Goal: Information Seeking & Learning: Learn about a topic

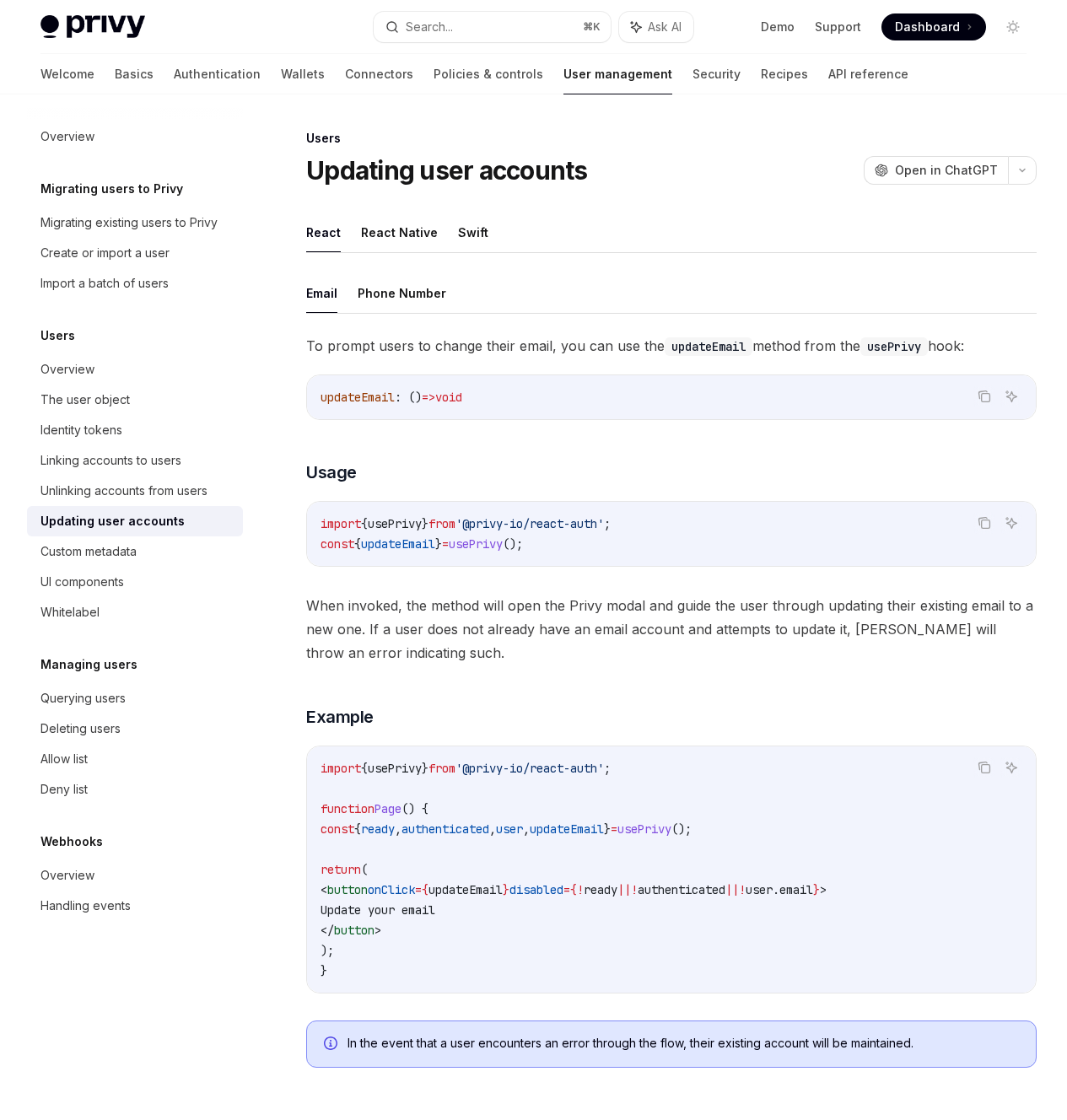
click at [408, 25] on div "Search..." at bounding box center [429, 27] width 48 height 21
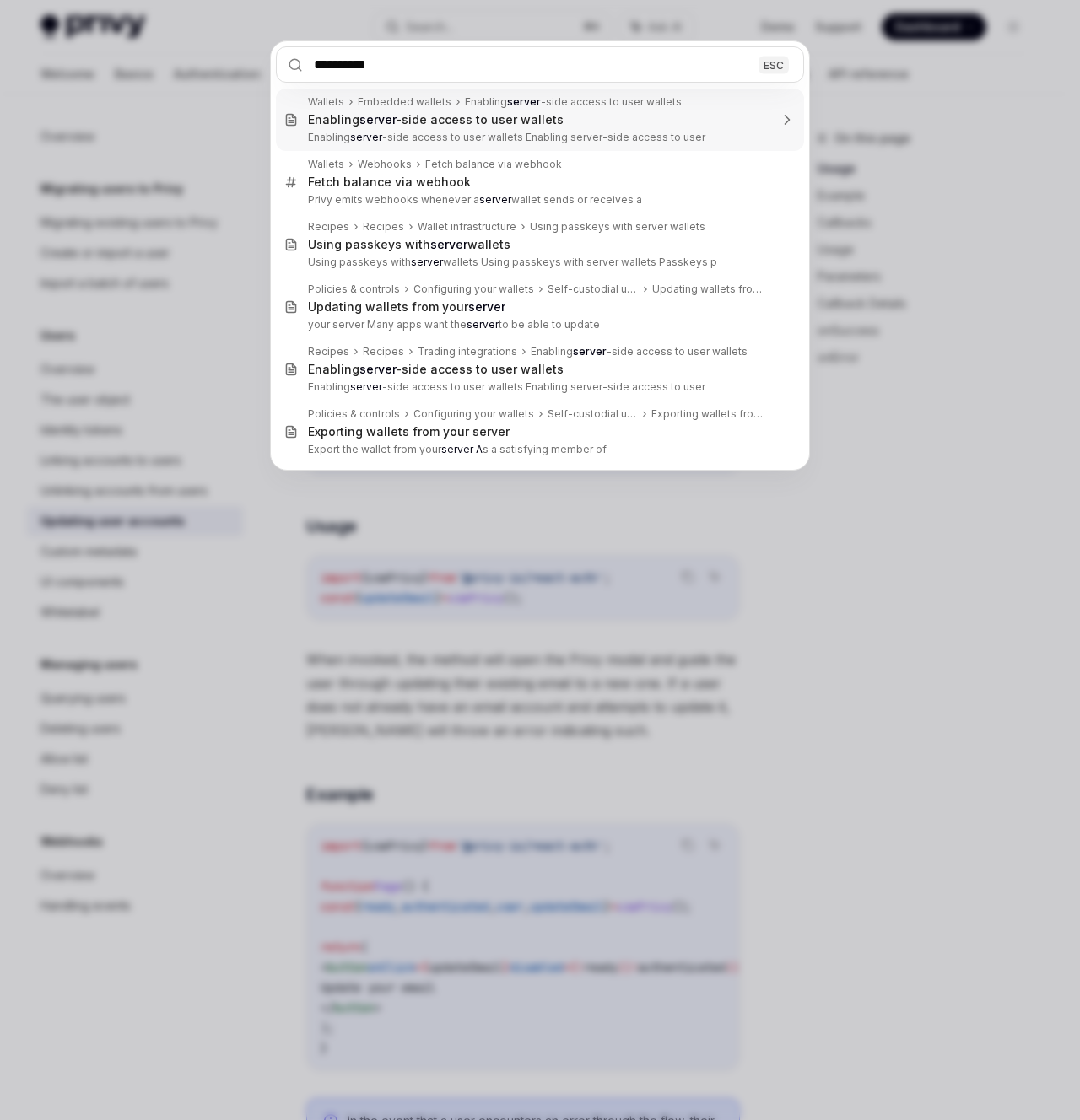
type input "**********"
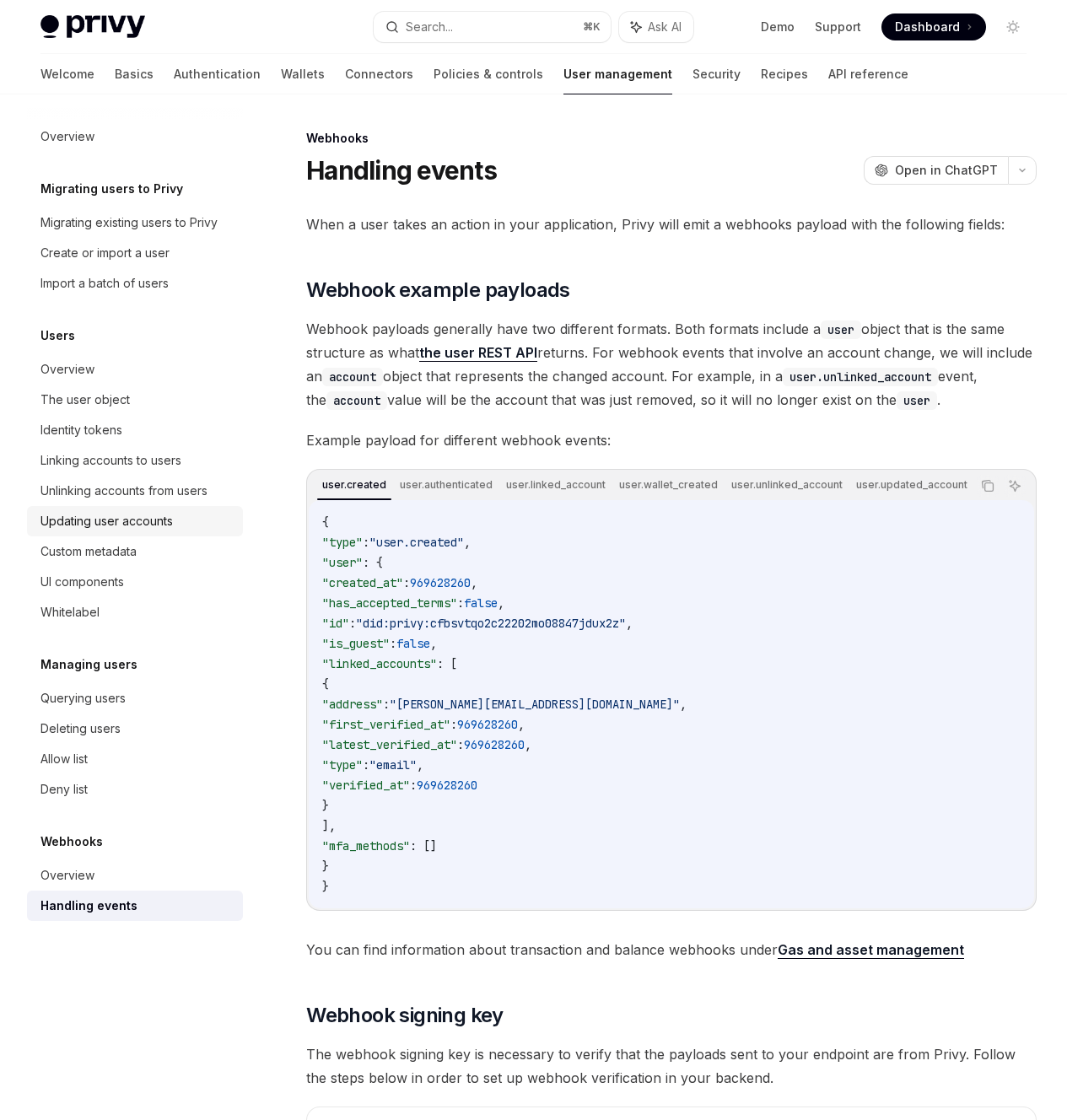
click at [135, 512] on div "Updating user accounts" at bounding box center [107, 521] width 133 height 21
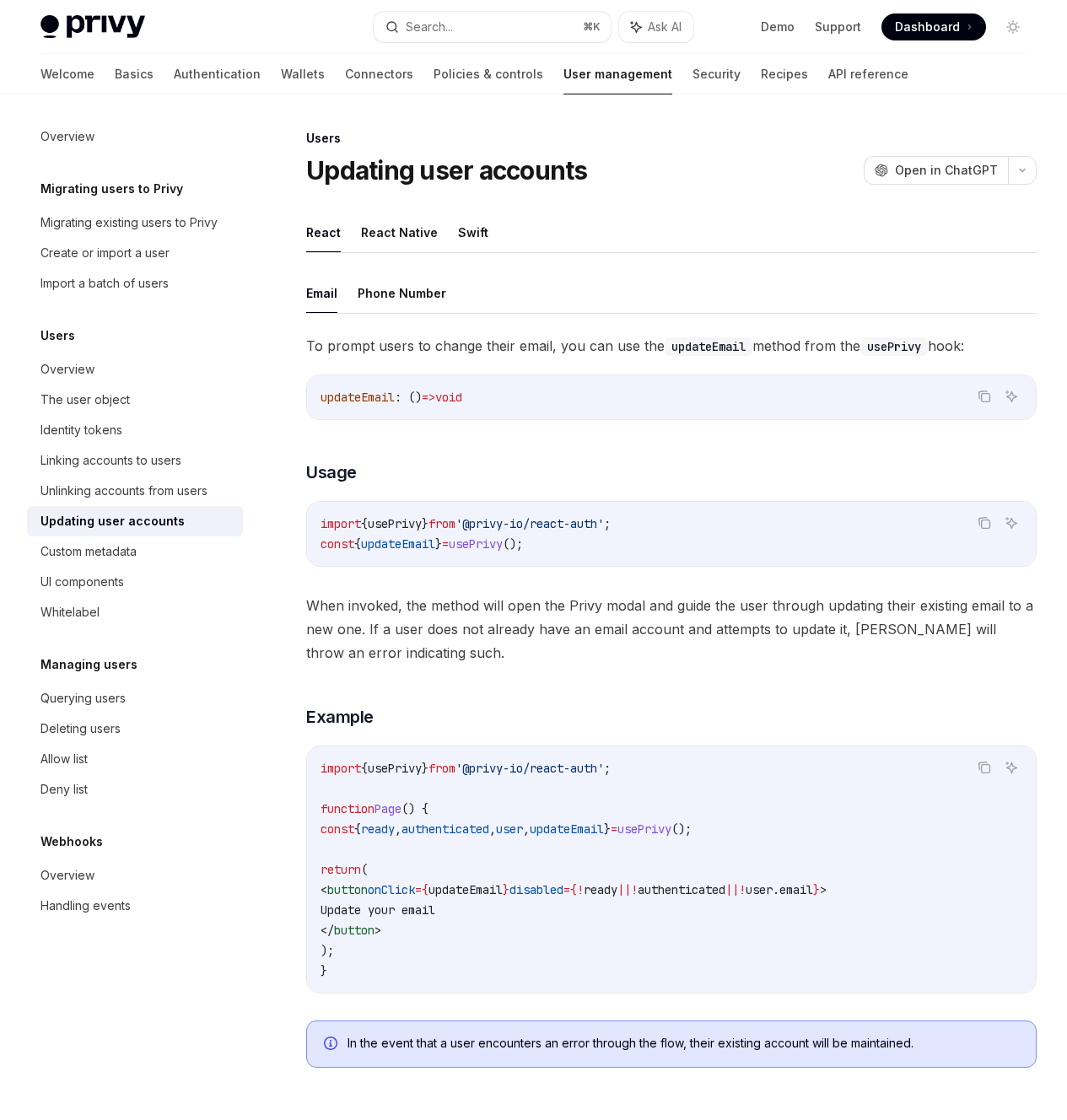
type textarea "*"
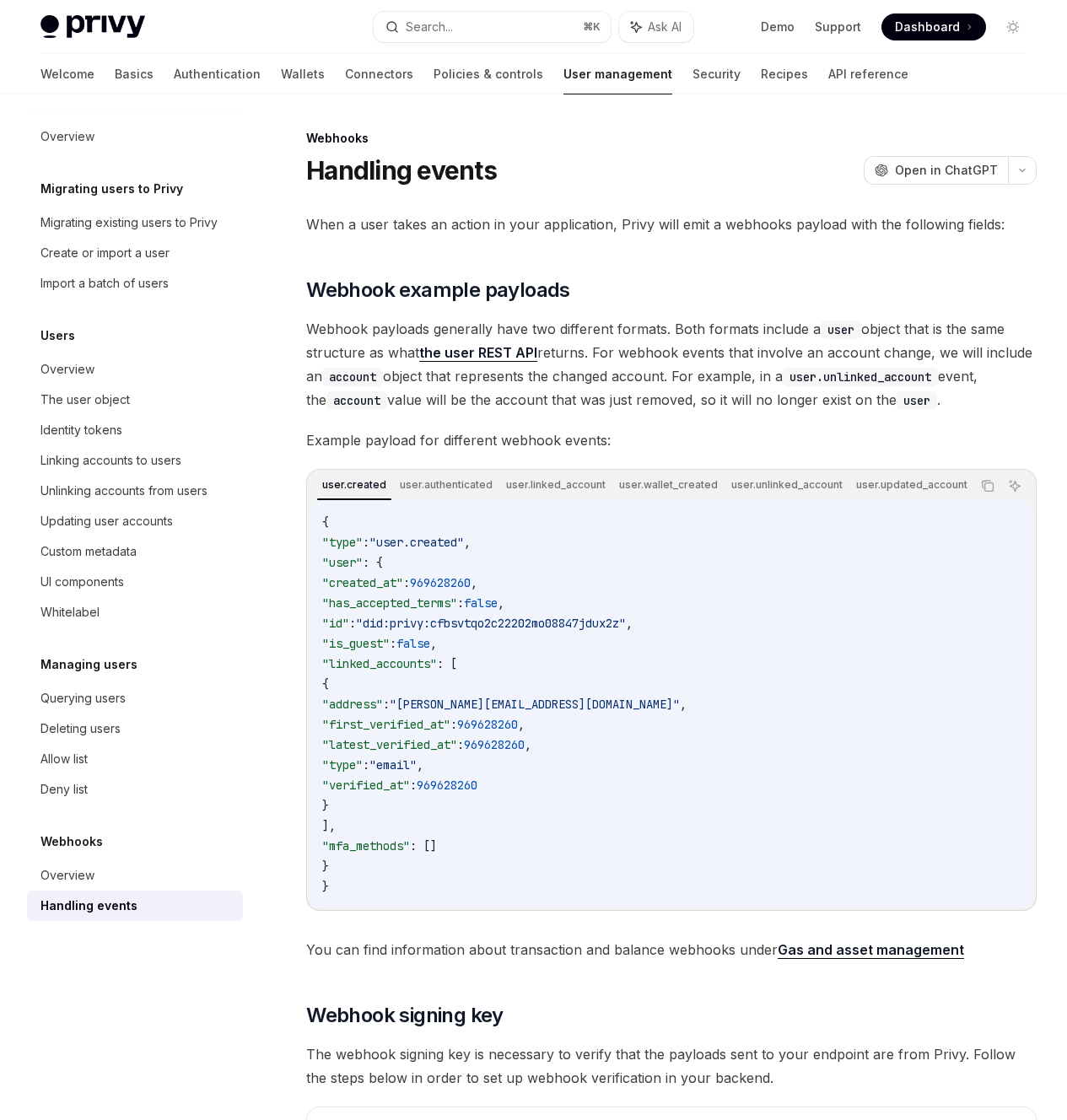
click at [0, 0] on link "Using @privy-io/server-auth" at bounding box center [0, 0] width 0 height 0
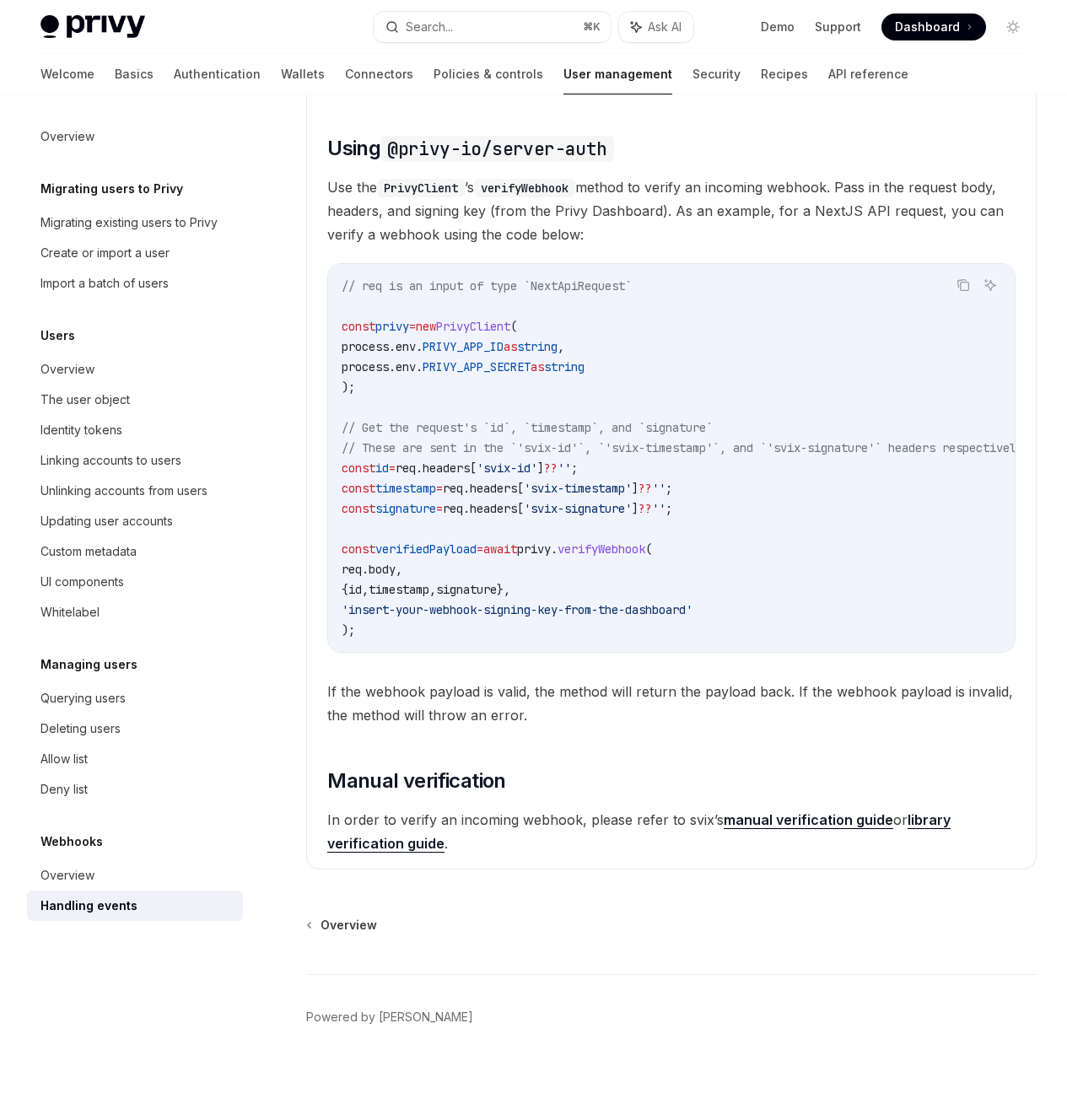
scroll to position [1466, 0]
click at [462, 34] on button "Search... ⌘ K" at bounding box center [492, 27] width 237 height 30
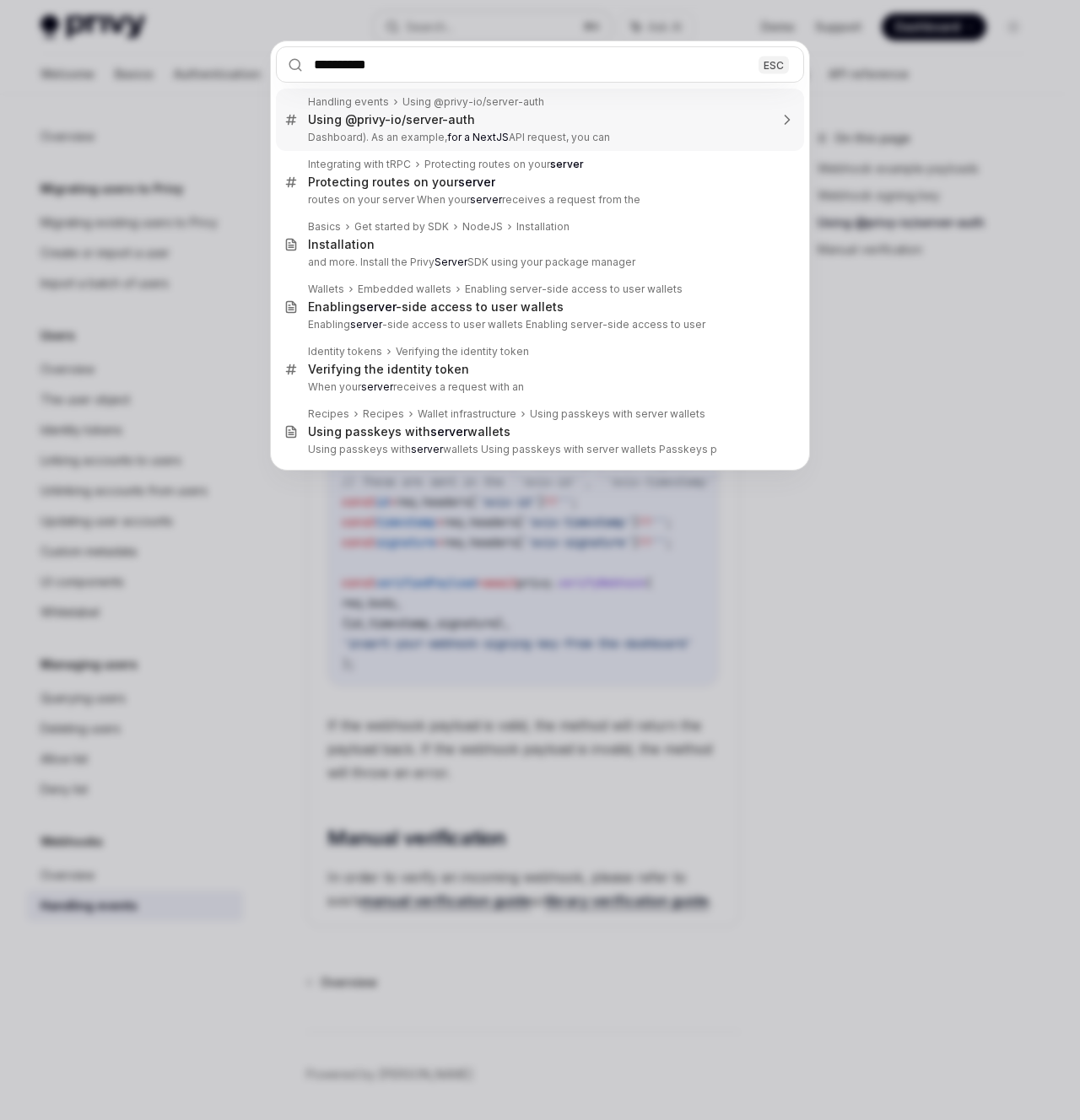
type input "**********"
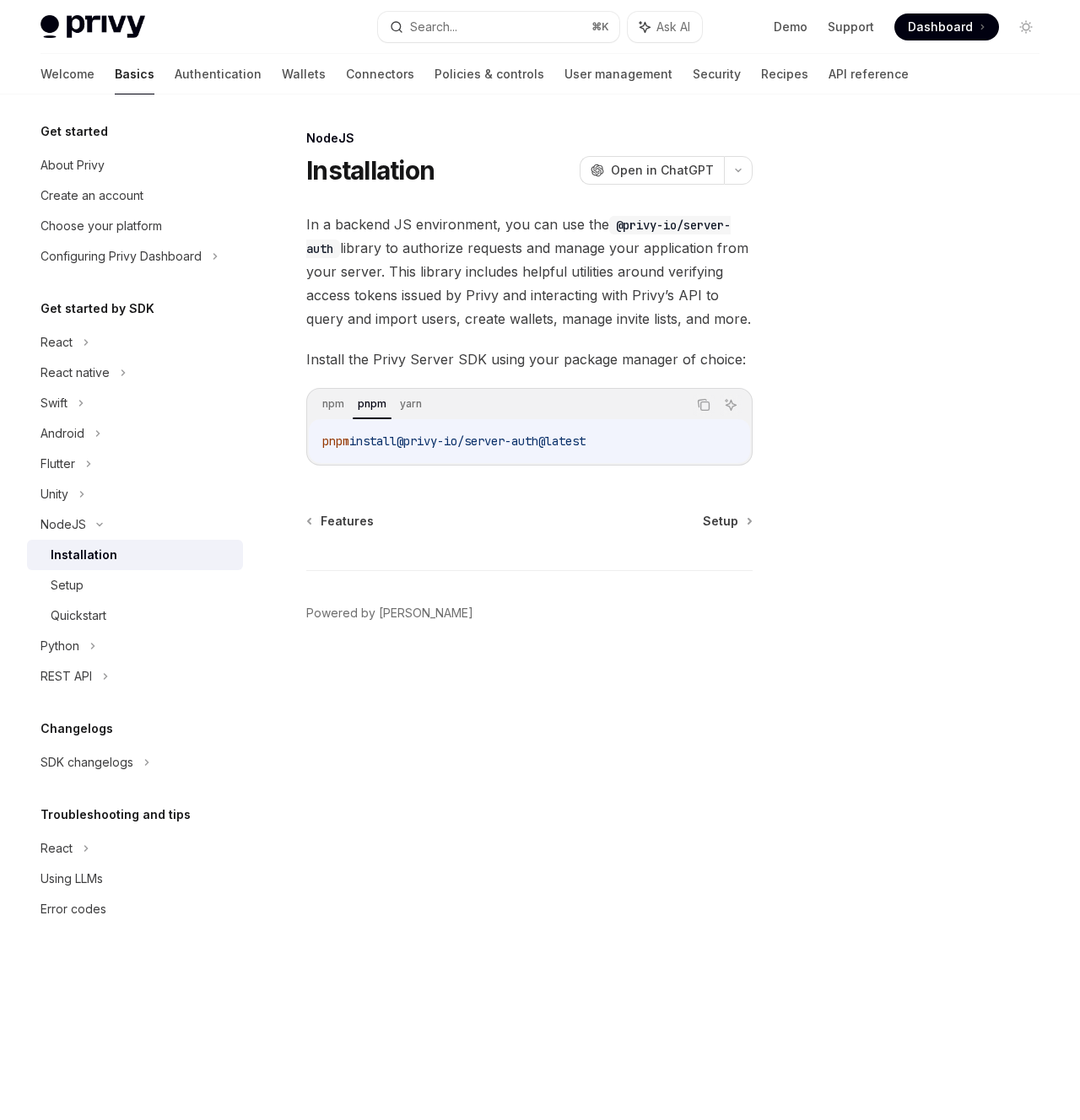
click at [716, 511] on div "NodeJS Installation OpenAI Open in ChatGPT OpenAI Open in ChatGPT In a backend …" at bounding box center [371, 624] width 770 height 992
click at [720, 517] on span "Setup" at bounding box center [719, 521] width 35 height 17
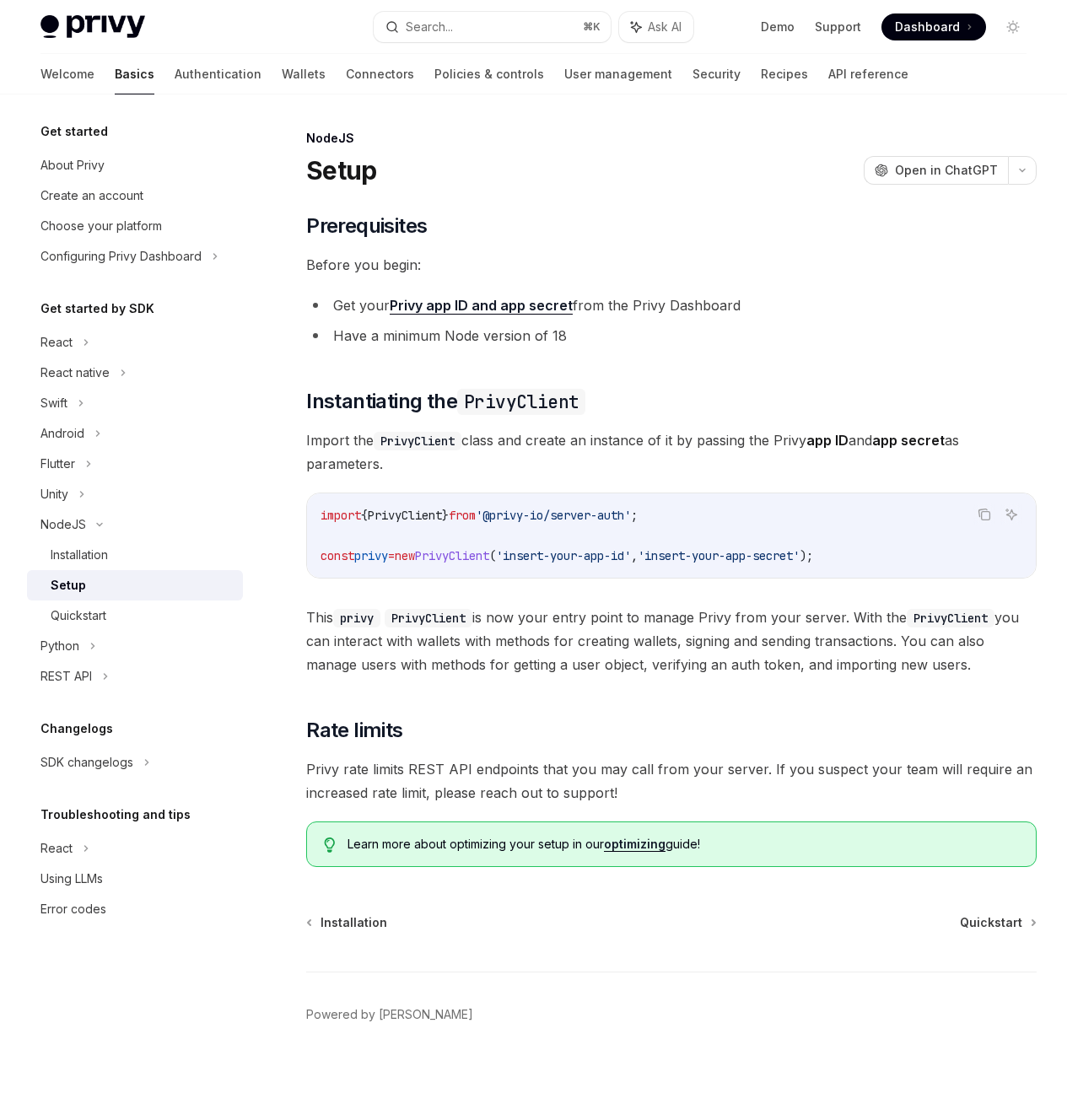
scroll to position [75, 0]
click at [959, 917] on span "Quickstart" at bounding box center [991, 922] width 63 height 17
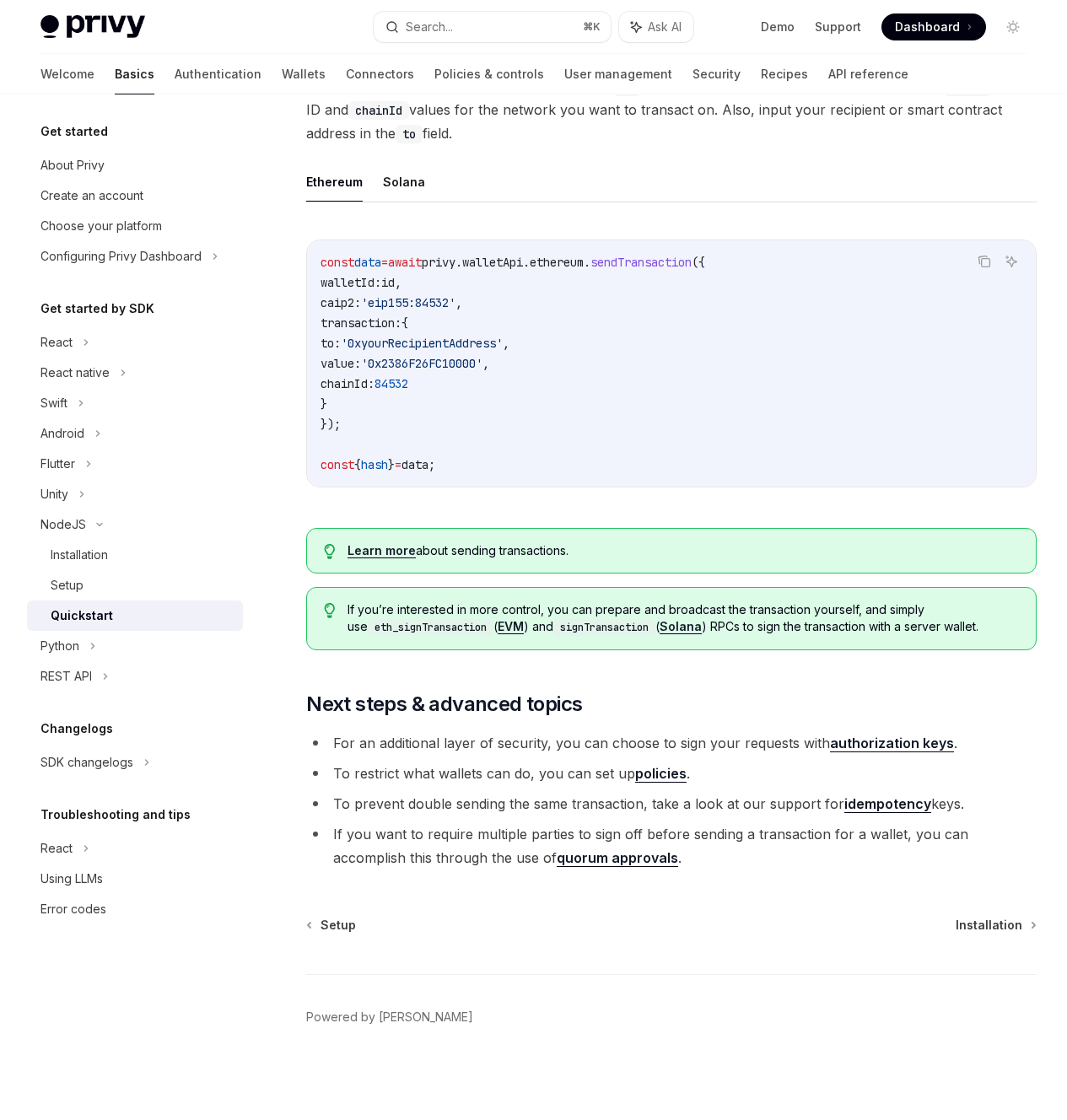
scroll to position [1550, 0]
click at [955, 925] on span "Installation" at bounding box center [988, 925] width 66 height 17
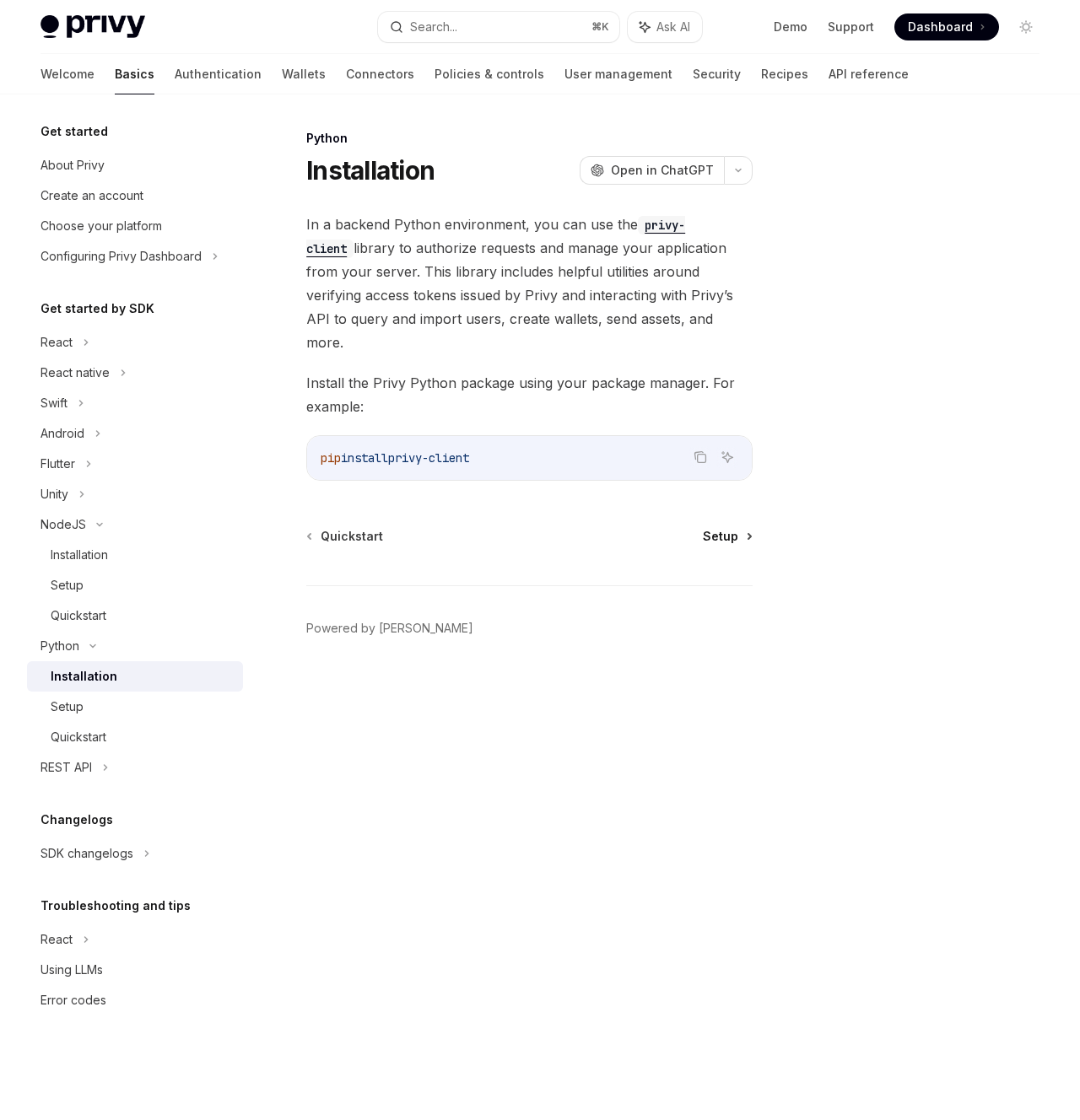
click at [729, 528] on span "Setup" at bounding box center [719, 536] width 35 height 17
type textarea "*"
